Goal: Check status

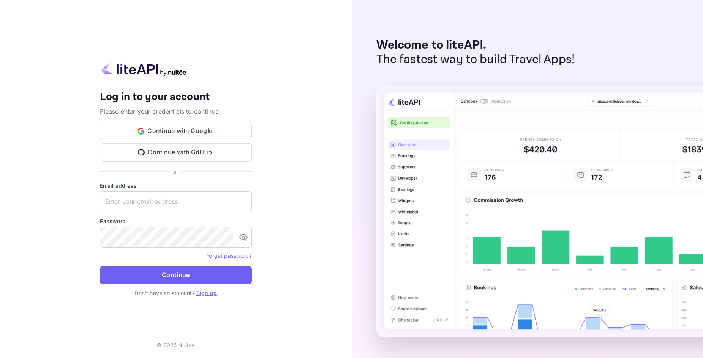
type input "[EMAIL_ADDRESS][DOMAIN_NAME]"
drag, startPoint x: 207, startPoint y: 275, endPoint x: 200, endPoint y: 182, distance: 92.9
click at [207, 275] on button "Continue" at bounding box center [176, 275] width 152 height 18
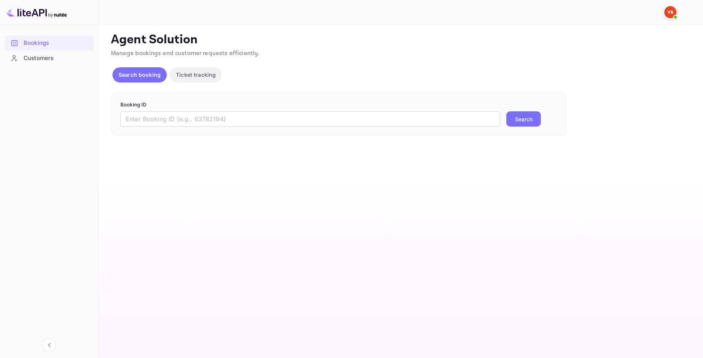
click at [159, 109] on form "Booking ID ​ Search" at bounding box center [338, 114] width 437 height 26
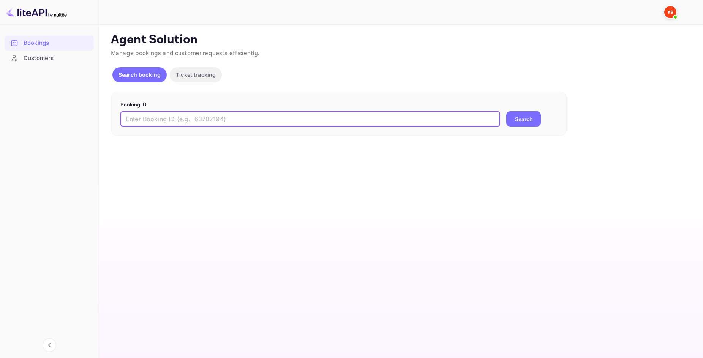
drag, startPoint x: 191, startPoint y: 121, endPoint x: 339, endPoint y: 124, distance: 148.4
click at [191, 121] on input "text" at bounding box center [310, 118] width 380 height 15
paste input "9191810"
type input "9191810"
click at [510, 118] on button "Search" at bounding box center [523, 118] width 35 height 15
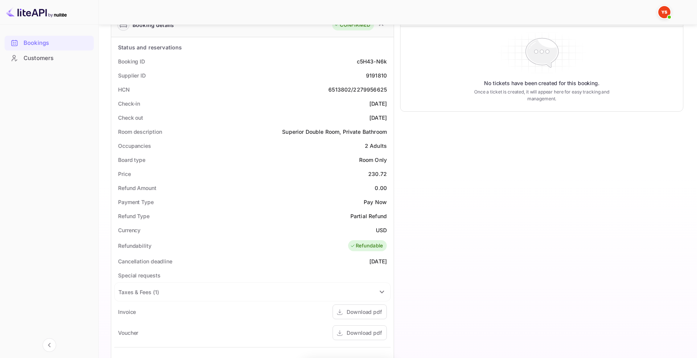
scroll to position [202, 0]
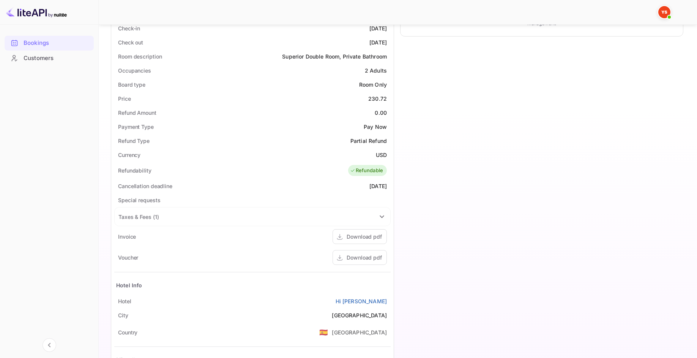
click at [374, 98] on div "230.72" at bounding box center [377, 99] width 19 height 8
drag, startPoint x: 370, startPoint y: 88, endPoint x: 374, endPoint y: 98, distance: 10.8
click at [374, 98] on div "230.72" at bounding box center [377, 99] width 19 height 8
